Goal: Task Accomplishment & Management: Book appointment/travel/reservation

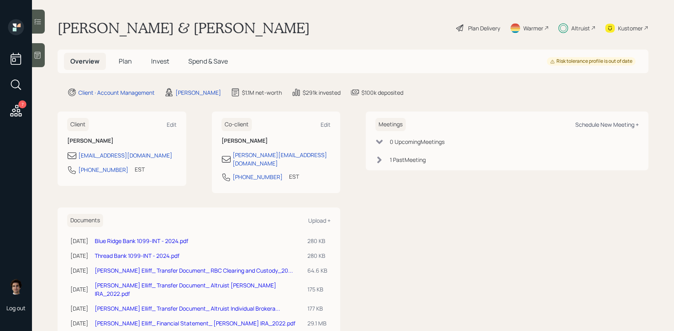
click at [598, 122] on div "Schedule New Meeting +" at bounding box center [608, 125] width 64 height 8
select select "59554aeb-d739-4552-90b9-0d27d70b4bf7"
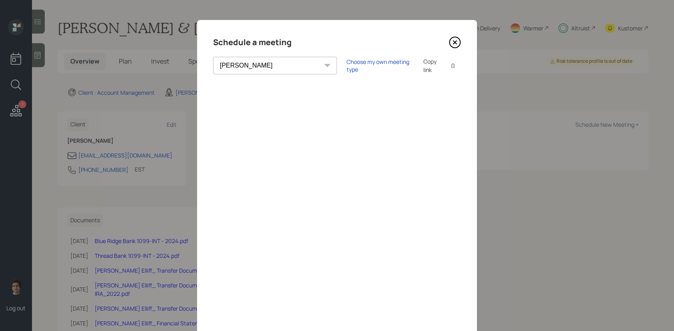
click at [424, 65] on div "Copy link Copy text" at bounding box center [443, 65] width 38 height 17
